Goal: Navigation & Orientation: Find specific page/section

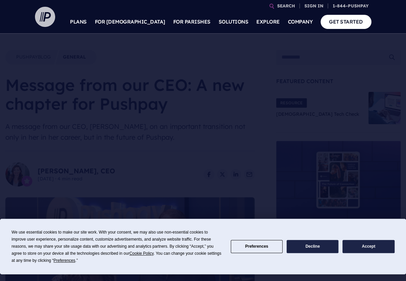
click at [44, 19] on img at bounding box center [45, 17] width 20 height 20
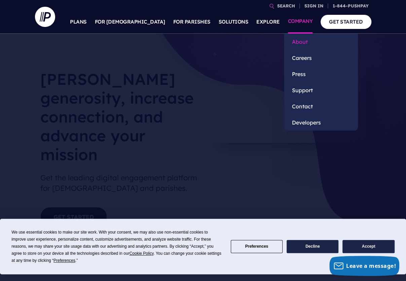
click at [302, 42] on link "About" at bounding box center [321, 42] width 74 height 16
